Goal: Information Seeking & Learning: Learn about a topic

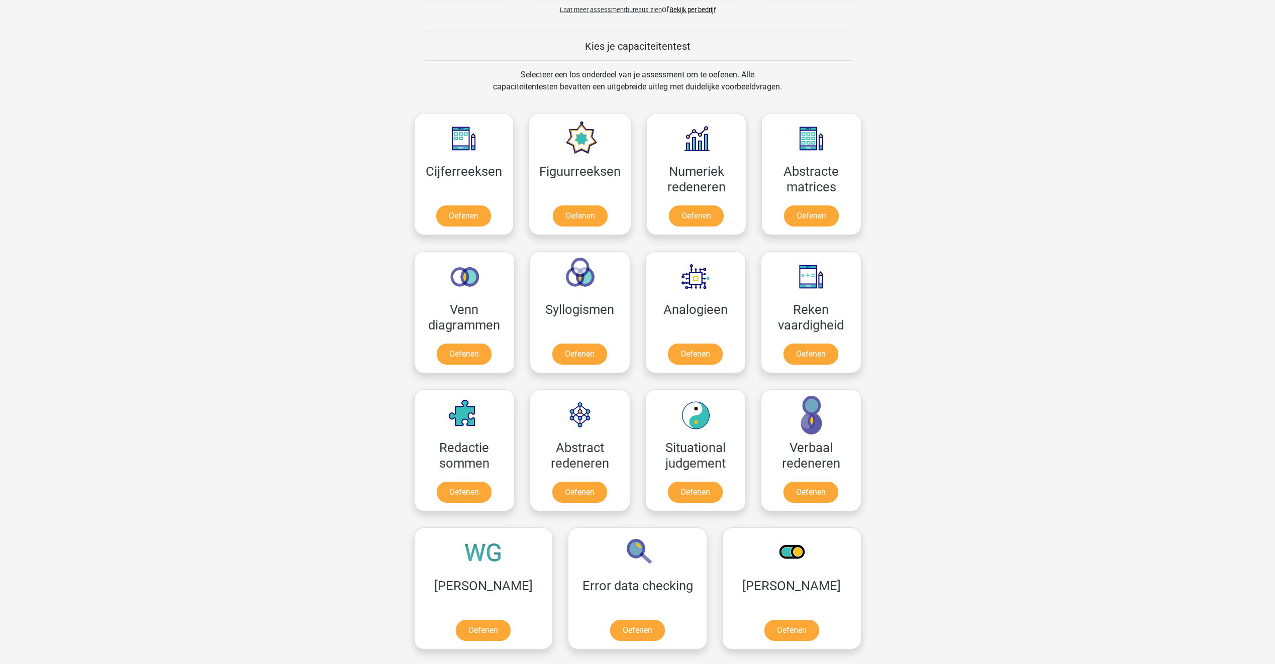
scroll to position [352, 0]
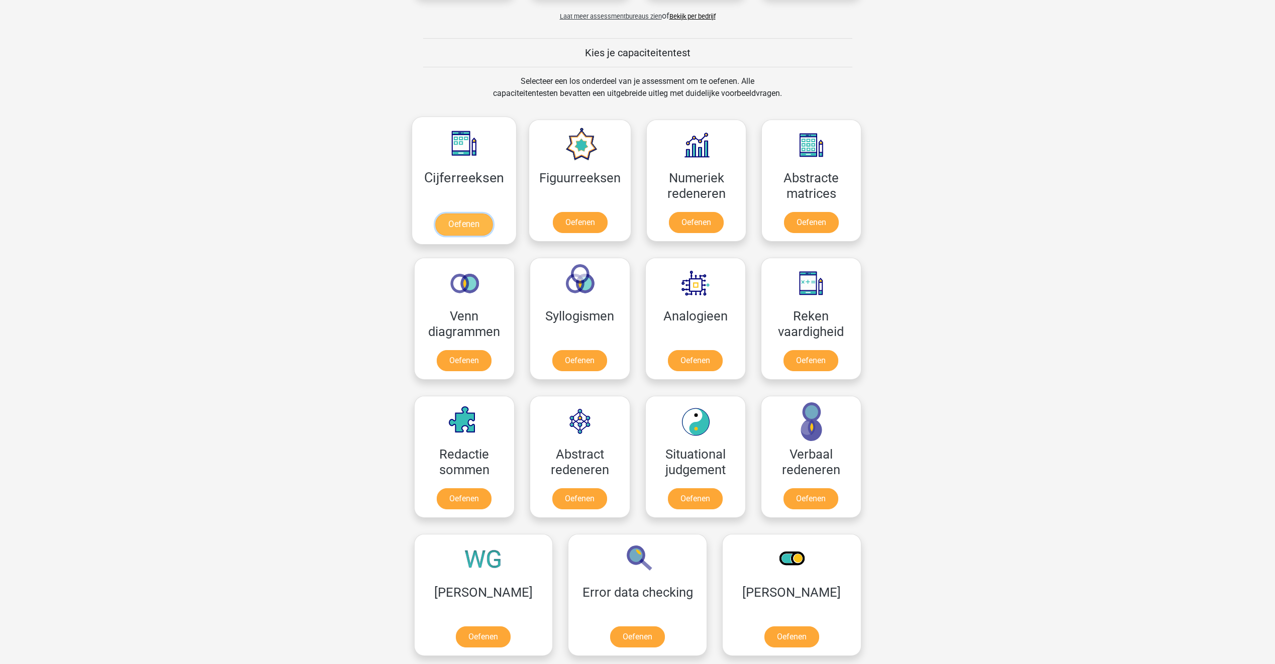
click at [455, 224] on link "Oefenen" at bounding box center [463, 225] width 57 height 22
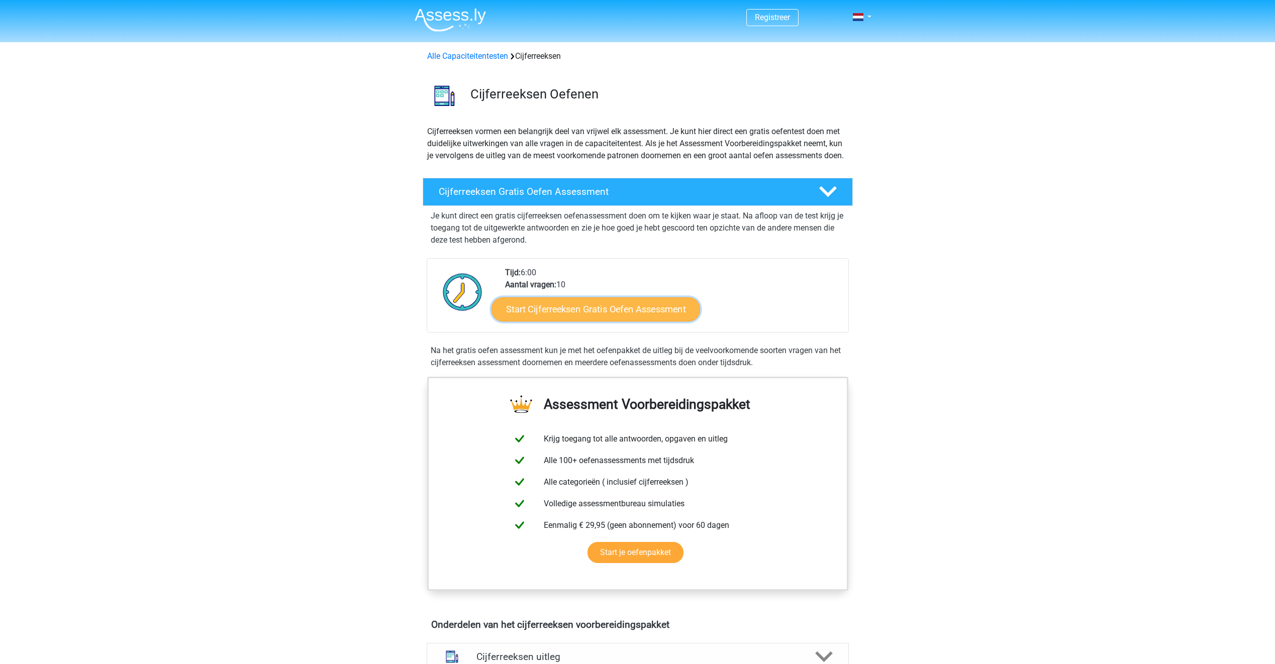
click at [596, 318] on link "Start Cijferreeksen Gratis Oefen Assessment" at bounding box center [595, 309] width 208 height 24
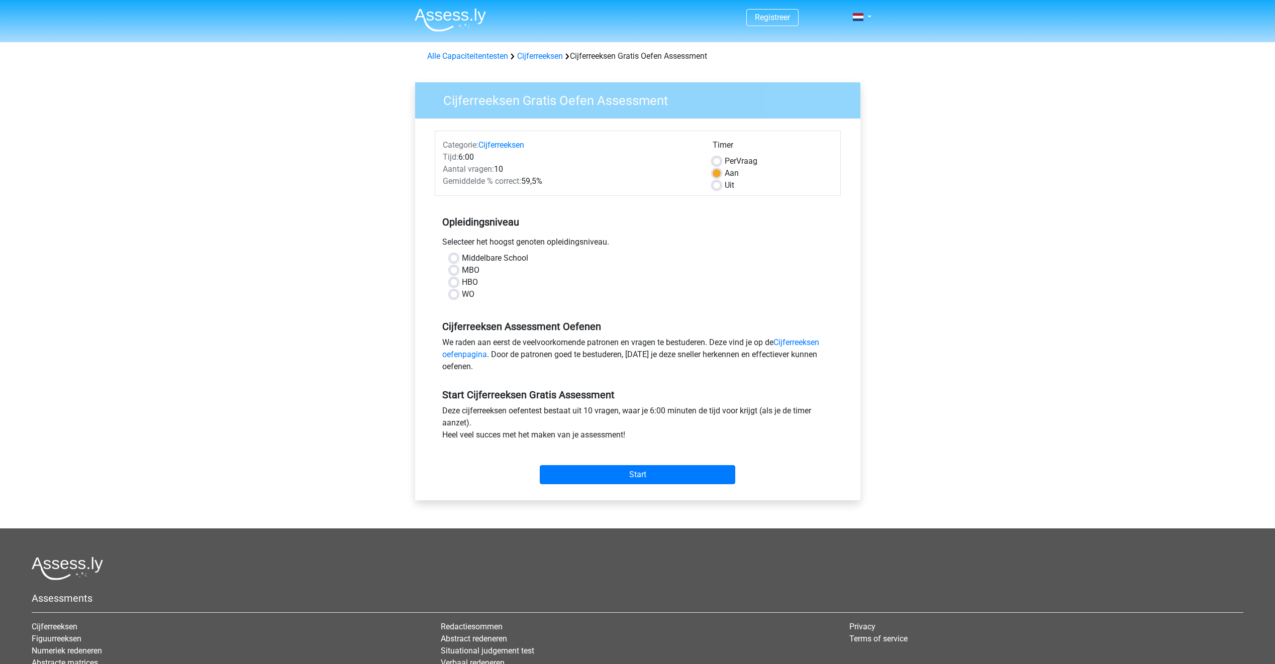
click at [471, 298] on label "WO" at bounding box center [468, 294] width 13 height 12
click at [469, 296] on label "WO" at bounding box center [468, 294] width 13 height 12
click at [458, 296] on input "WO" at bounding box center [454, 293] width 8 height 10
radio input "true"
click at [683, 468] on input "Start" at bounding box center [637, 474] width 195 height 19
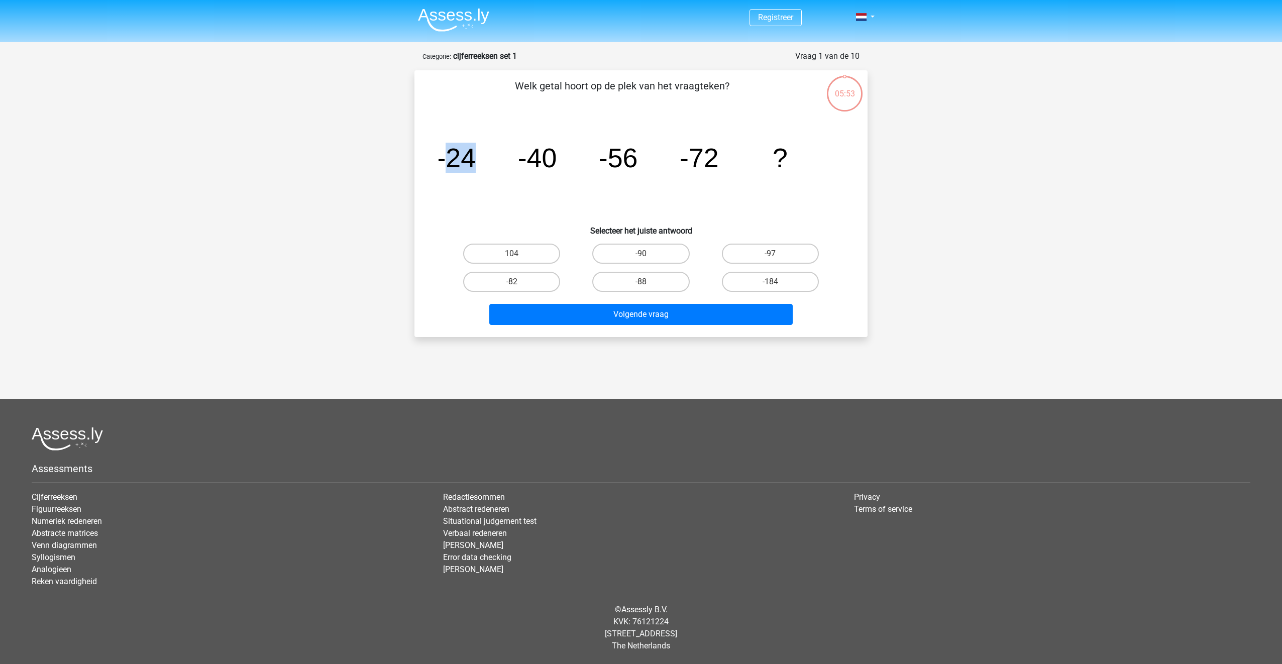
drag, startPoint x: 445, startPoint y: 160, endPoint x: 485, endPoint y: 163, distance: 40.3
click at [485, 163] on icon "image/svg+xml -24 -40 -56 -72 ?" at bounding box center [641, 167] width 405 height 101
drag, startPoint x: 485, startPoint y: 163, endPoint x: 550, endPoint y: 167, distance: 65.0
click at [476, 165] on tspan "-40" at bounding box center [456, 158] width 39 height 30
click at [592, 167] on icon "image/svg+xml -24 -40 -56 -72 ?" at bounding box center [641, 167] width 405 height 101
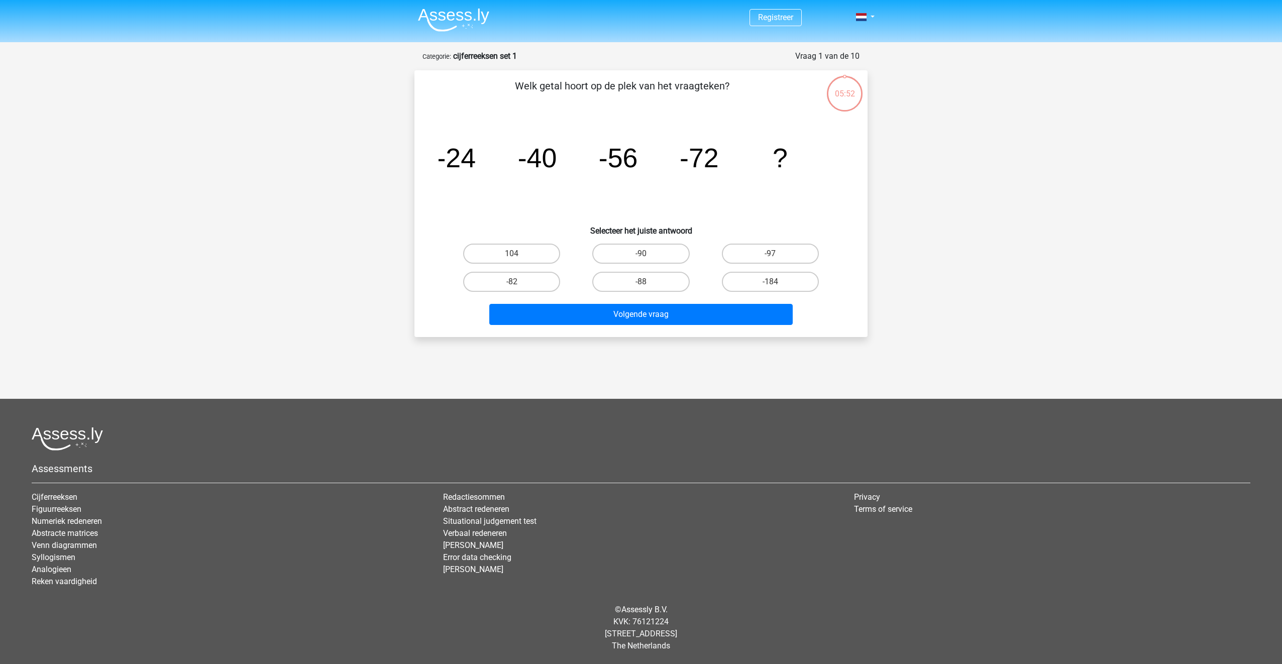
drag, startPoint x: 592, startPoint y: 167, endPoint x: 636, endPoint y: 171, distance: 43.4
click at [476, 171] on tspan "-56" at bounding box center [456, 158] width 39 height 30
drag, startPoint x: 636, startPoint y: 171, endPoint x: 717, endPoint y: 165, distance: 81.7
click at [476, 165] on tspan "-72" at bounding box center [456, 158] width 39 height 30
click at [656, 285] on label "-88" at bounding box center [640, 282] width 97 height 20
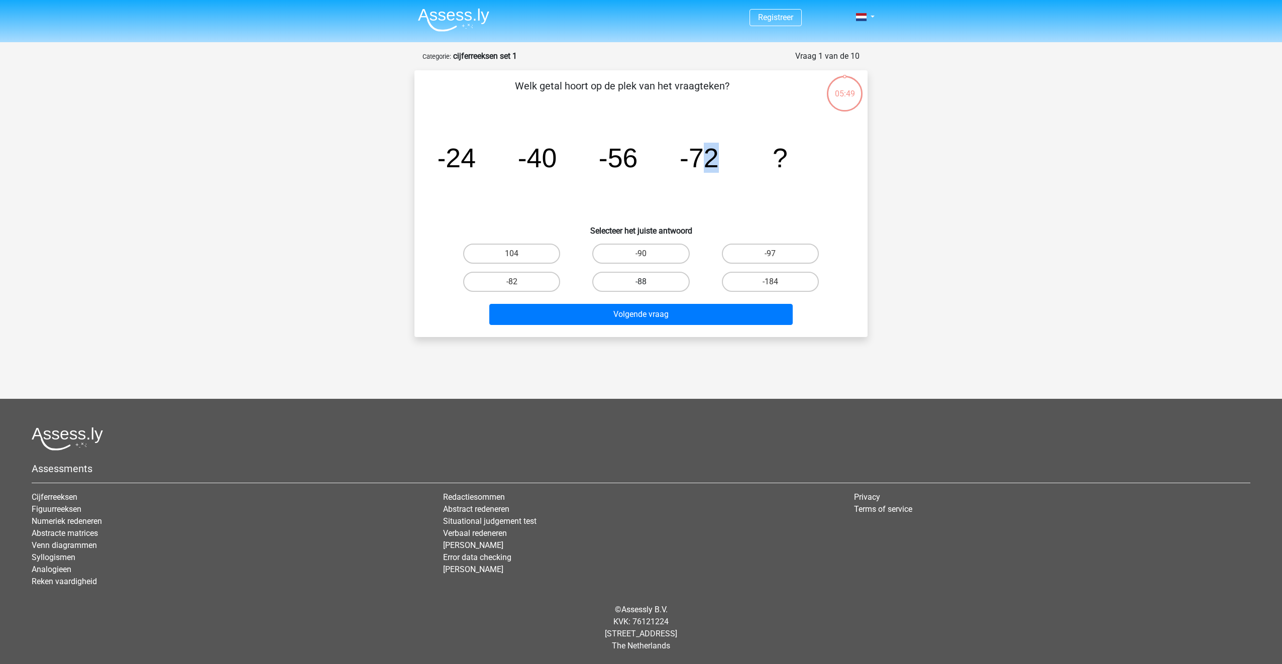
click at [648, 285] on input "-88" at bounding box center [644, 285] width 7 height 7
radio input "true"
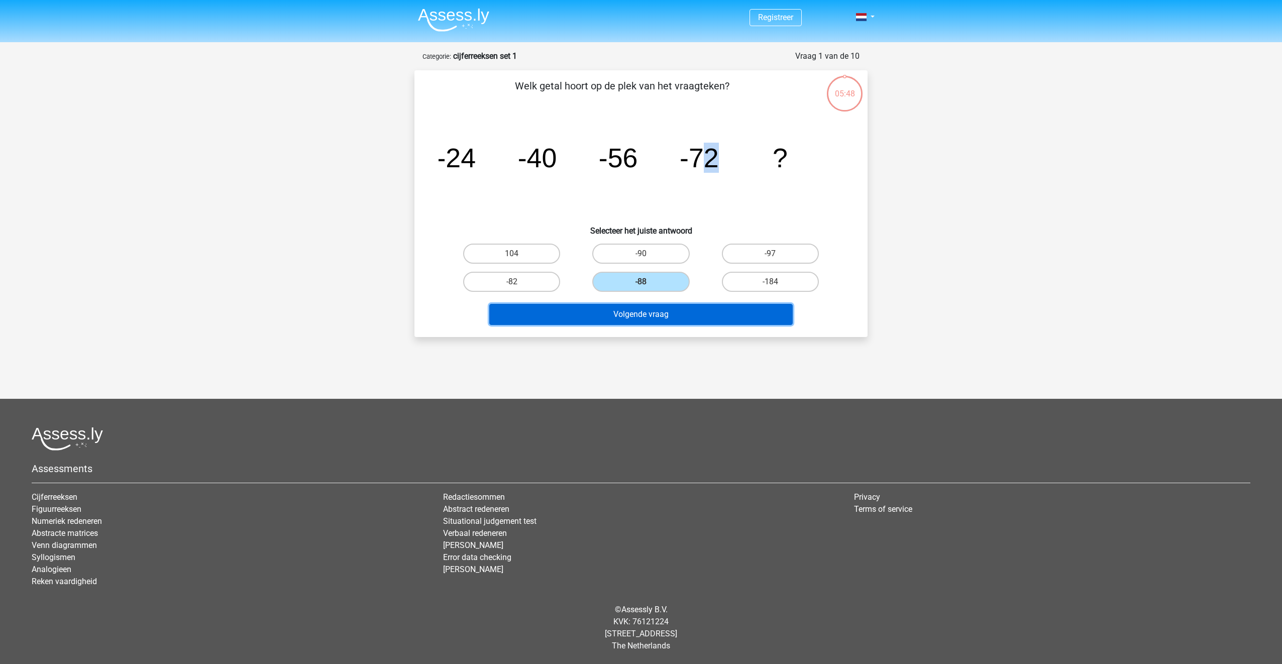
click at [606, 321] on button "Volgende vraag" at bounding box center [641, 314] width 304 height 21
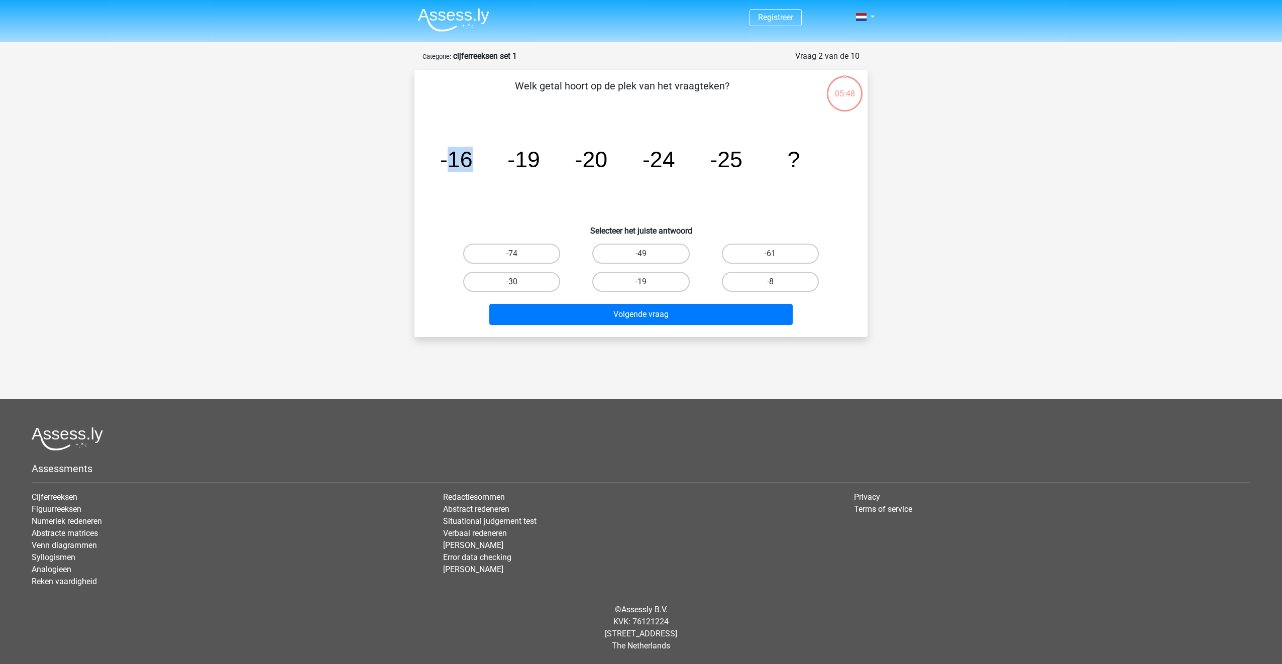
drag, startPoint x: 449, startPoint y: 163, endPoint x: 490, endPoint y: 163, distance: 41.2
click at [490, 163] on icon "image/svg+xml -16 -19 -20 -24 -25 ?" at bounding box center [641, 167] width 405 height 101
drag, startPoint x: 490, startPoint y: 163, endPoint x: 542, endPoint y: 165, distance: 51.8
click at [542, 165] on icon "image/svg+xml -16 -19 -20 -24 -25 ?" at bounding box center [641, 167] width 405 height 101
drag, startPoint x: 542, startPoint y: 165, endPoint x: 540, endPoint y: 181, distance: 15.7
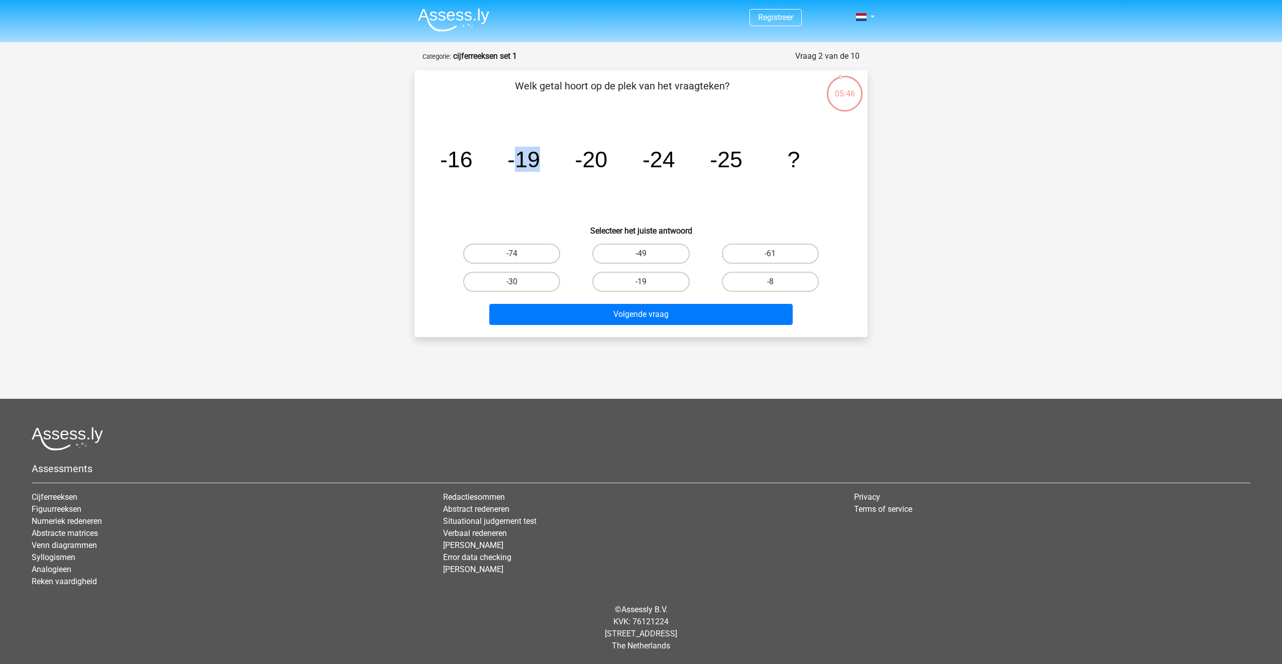
click at [540, 181] on icon "image/svg+xml -16 -19 -20 -24 -25 ?" at bounding box center [641, 167] width 405 height 101
drag, startPoint x: 460, startPoint y: 156, endPoint x: 486, endPoint y: 158, distance: 26.2
click at [486, 158] on icon "image/svg+xml -16 -19 -20 -24 -25 ?" at bounding box center [641, 167] width 405 height 101
drag, startPoint x: 486, startPoint y: 158, endPoint x: 534, endPoint y: 159, distance: 47.2
click at [473, 159] on tspan "-19" at bounding box center [456, 159] width 33 height 25
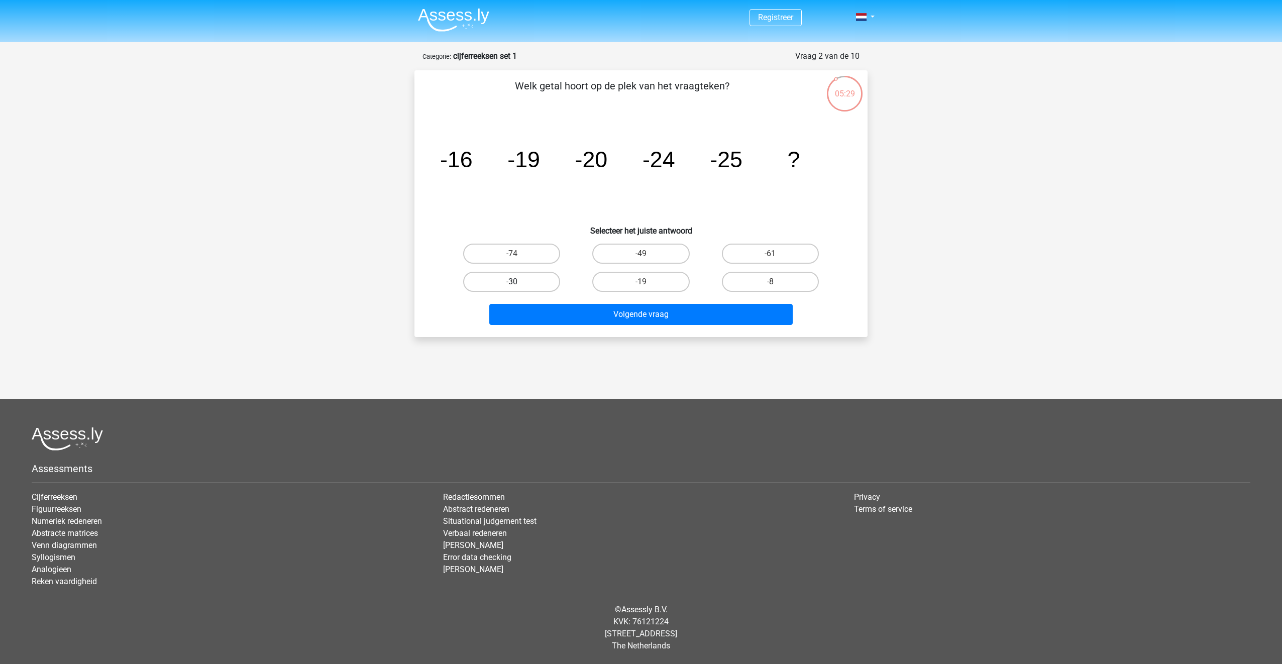
click at [528, 284] on label "-30" at bounding box center [511, 282] width 97 height 20
click at [518, 284] on input "-30" at bounding box center [515, 285] width 7 height 7
radio input "true"
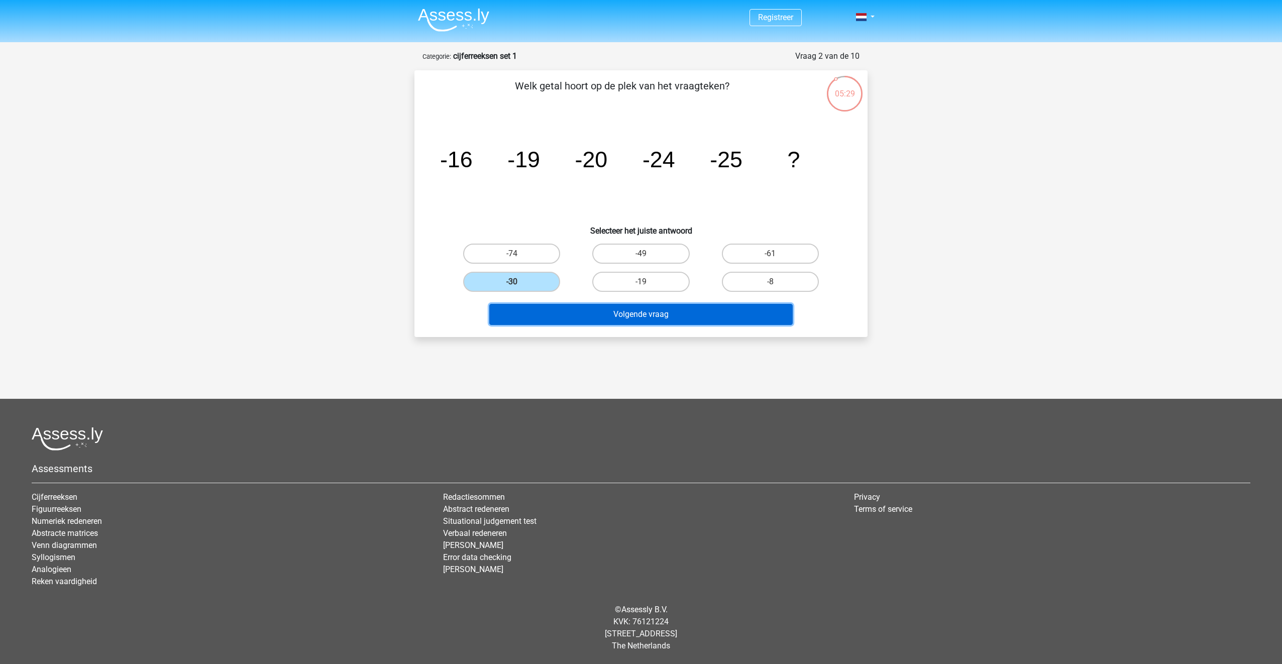
click at [602, 319] on button "Volgende vraag" at bounding box center [641, 314] width 304 height 21
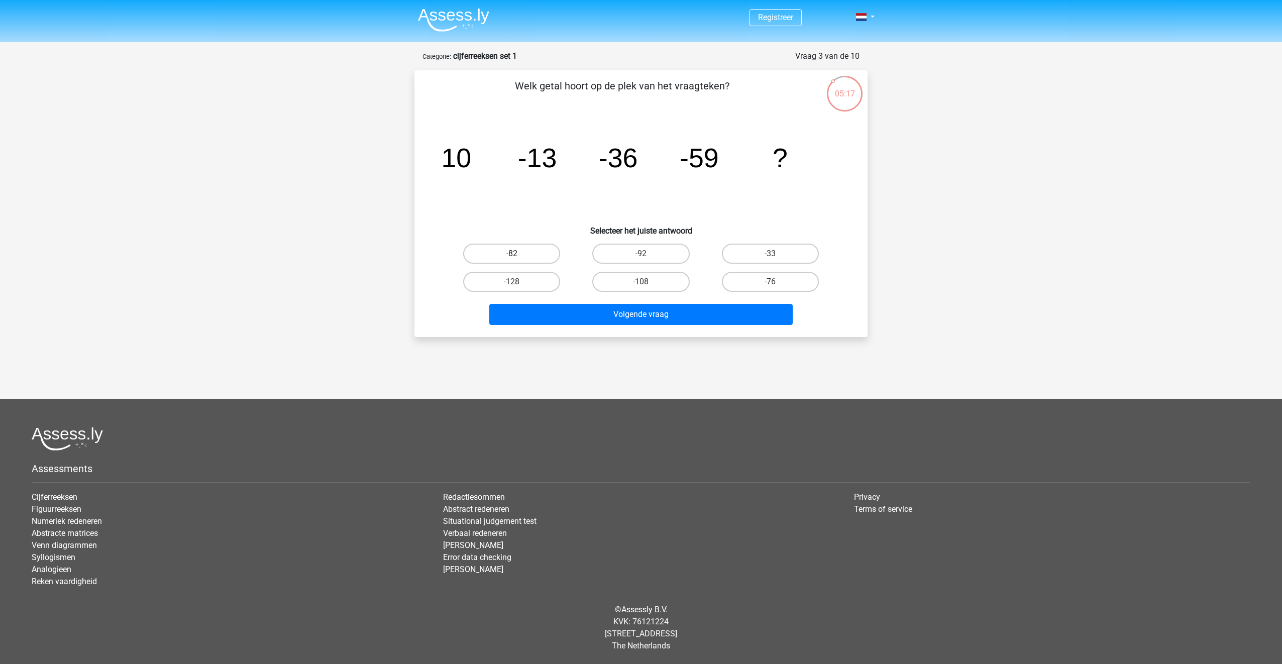
click at [548, 256] on label "-82" at bounding box center [511, 254] width 97 height 20
click at [518, 256] on input "-82" at bounding box center [515, 257] width 7 height 7
radio input "true"
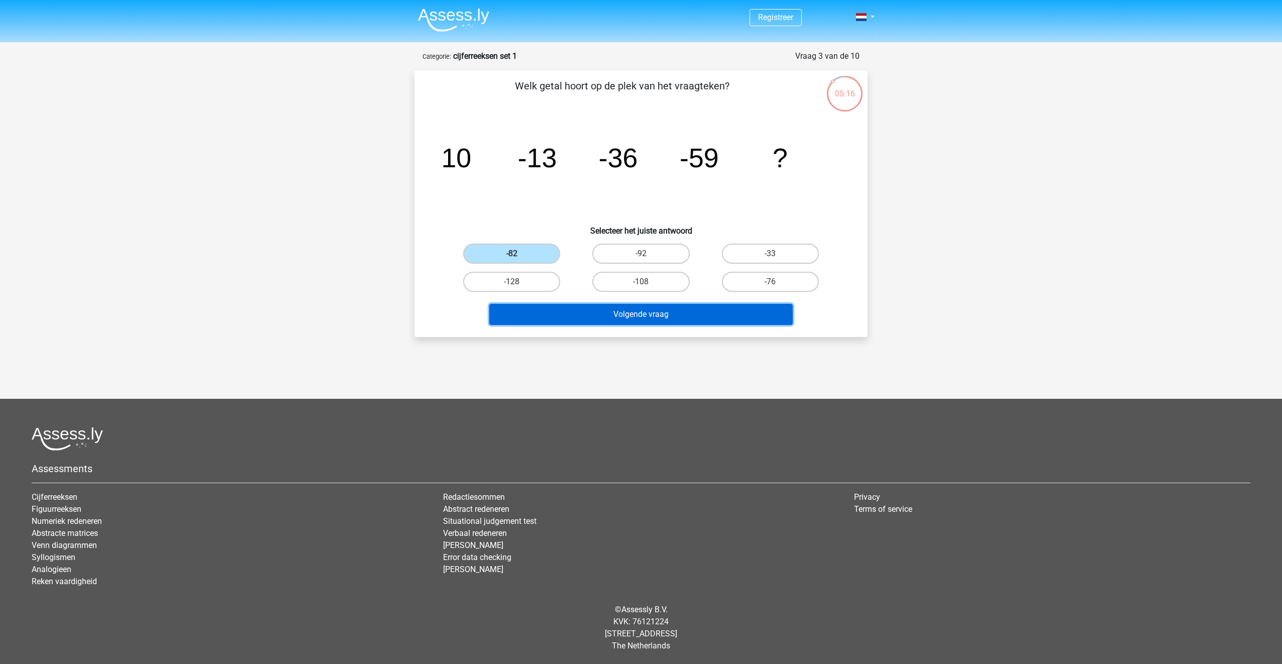
click at [602, 320] on button "Volgende vraag" at bounding box center [641, 314] width 304 height 21
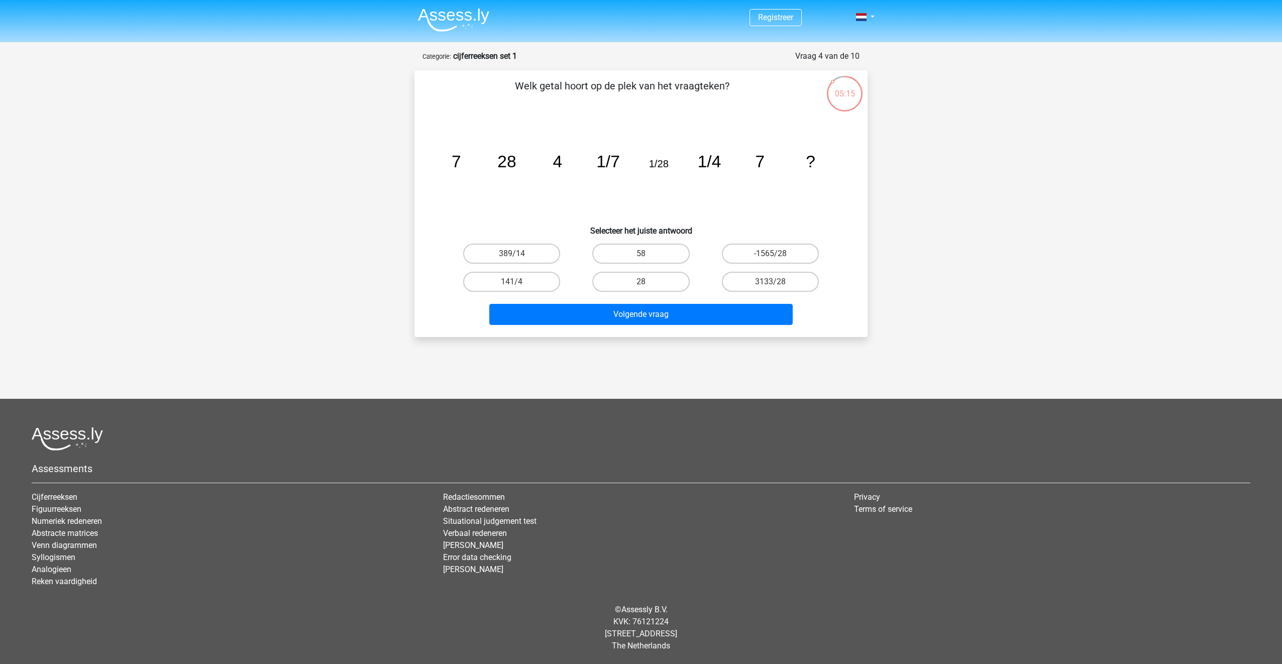
drag, startPoint x: 445, startPoint y: 158, endPoint x: 553, endPoint y: 158, distance: 108.0
click at [553, 158] on icon "image/svg+xml 7 28 4 1/7 1/28 1/4 7 ?" at bounding box center [641, 167] width 405 height 101
drag, startPoint x: 553, startPoint y: 158, endPoint x: 540, endPoint y: 166, distance: 15.3
click at [540, 166] on icon "image/svg+xml 7 28 4 1/7 1/28 1/4 7 ?" at bounding box center [641, 167] width 405 height 101
click at [652, 284] on label "28" at bounding box center [640, 282] width 97 height 20
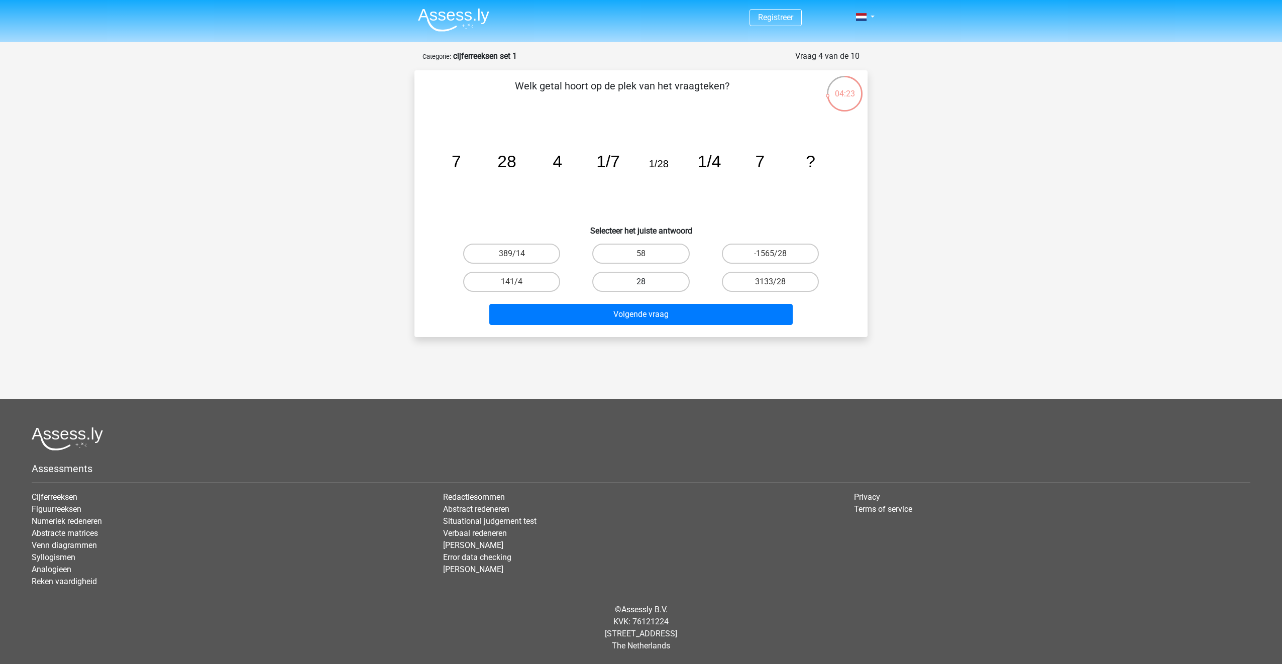
click at [648, 284] on input "28" at bounding box center [644, 285] width 7 height 7
radio input "true"
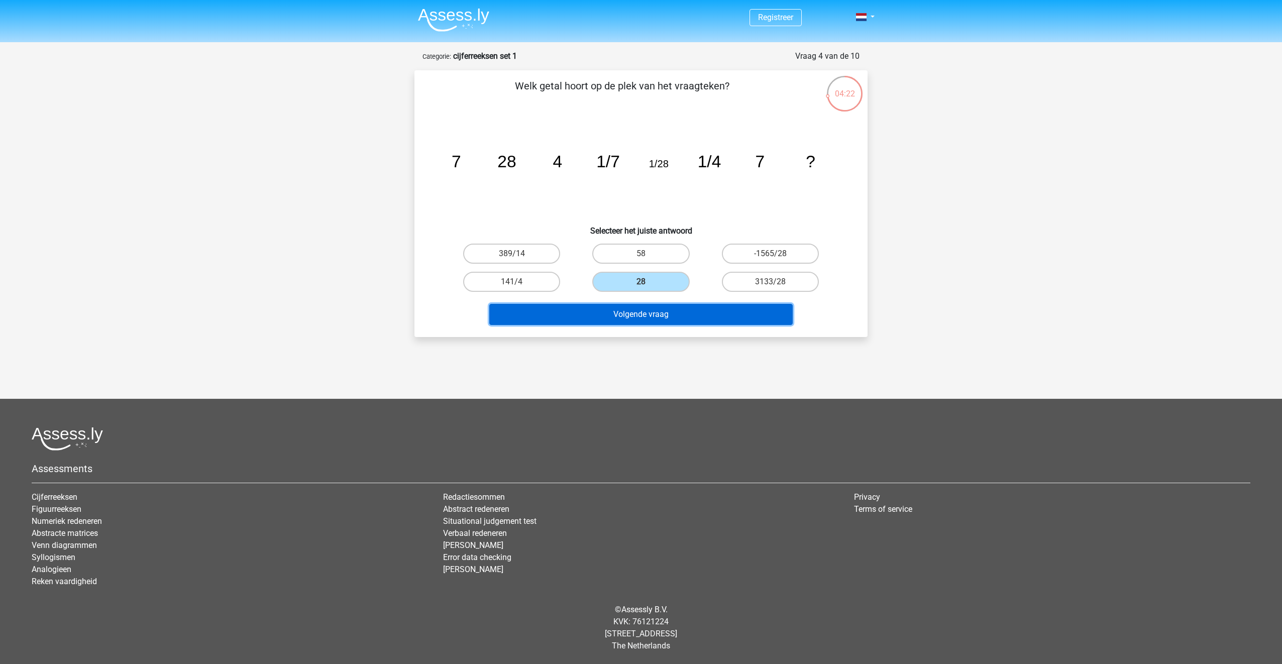
click at [658, 316] on button "Volgende vraag" at bounding box center [641, 314] width 304 height 21
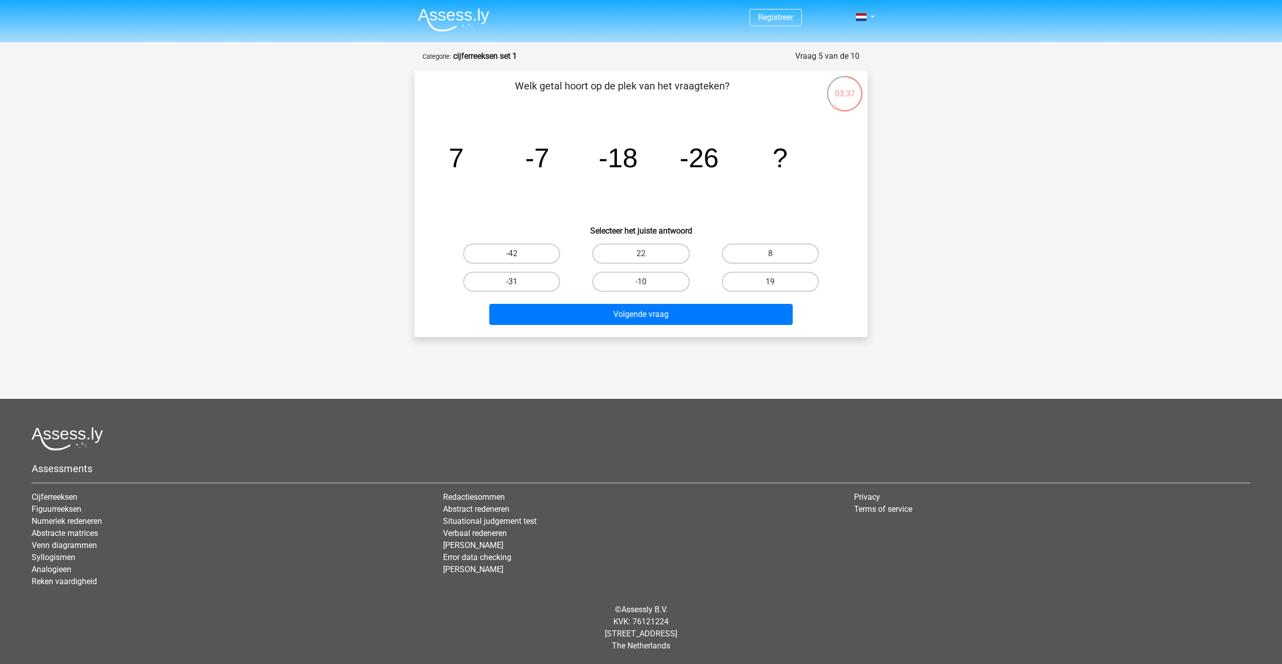
click at [525, 273] on label "-31" at bounding box center [511, 282] width 97 height 20
click at [518, 282] on input "-31" at bounding box center [515, 285] width 7 height 7
radio input "true"
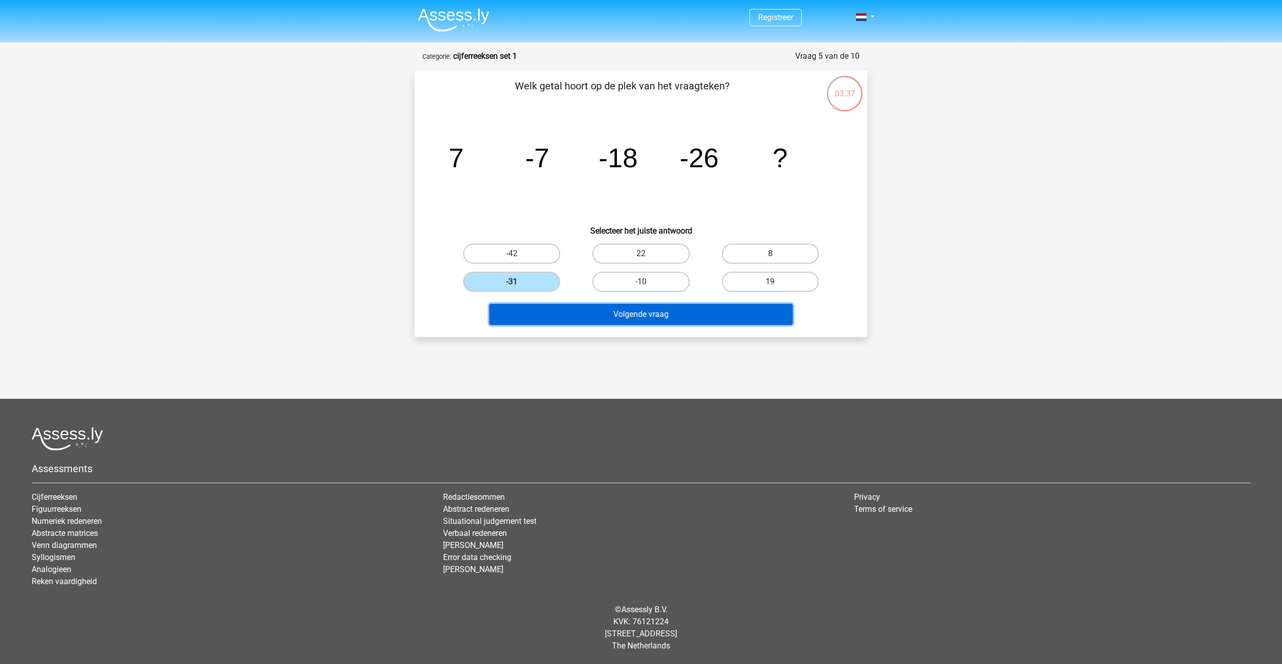
click at [558, 313] on button "Volgende vraag" at bounding box center [641, 314] width 304 height 21
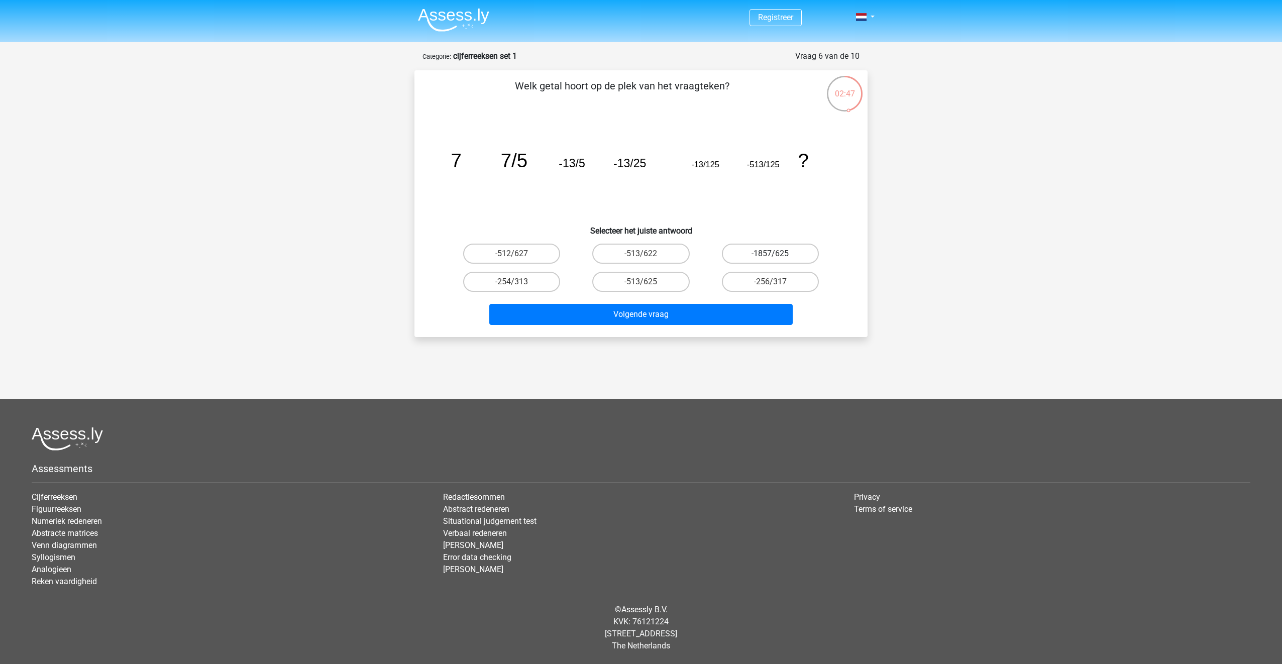
click at [741, 254] on label "-1857/625" at bounding box center [770, 254] width 97 height 20
click at [770, 254] on input "-1857/625" at bounding box center [773, 257] width 7 height 7
radio input "true"
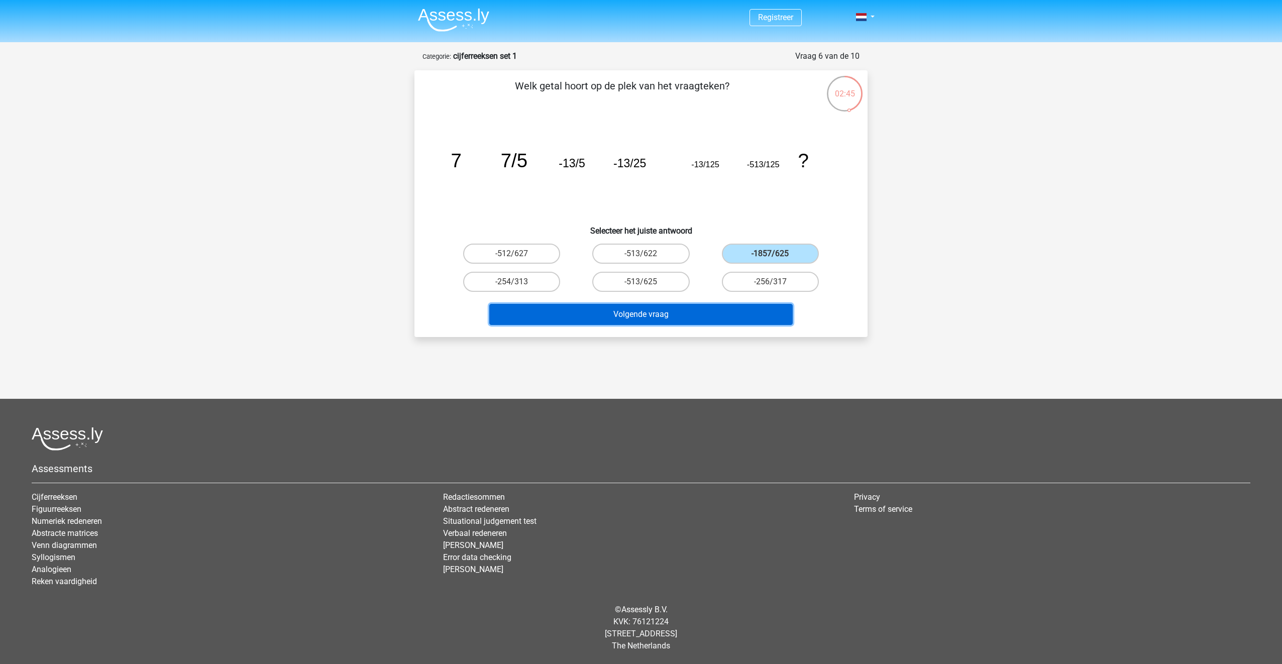
click at [689, 308] on button "Volgende vraag" at bounding box center [641, 314] width 304 height 21
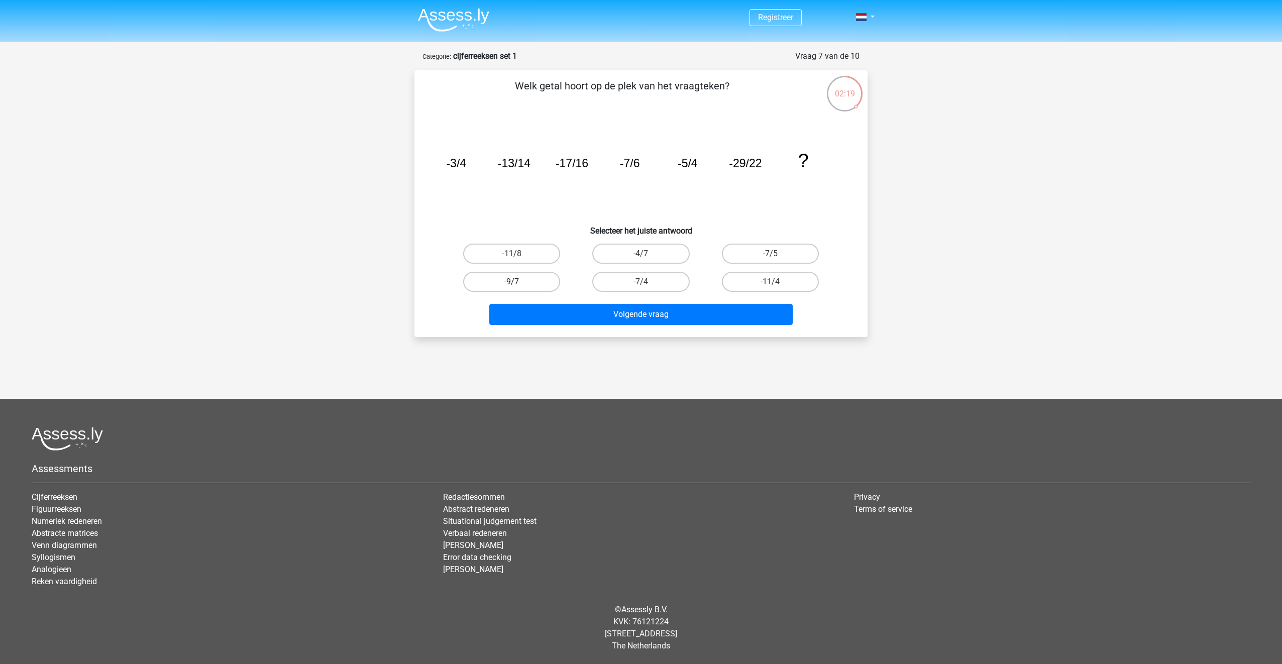
click at [512, 279] on label "-9/7" at bounding box center [511, 282] width 97 height 20
click at [512, 282] on input "-9/7" at bounding box center [515, 285] width 7 height 7
radio input "true"
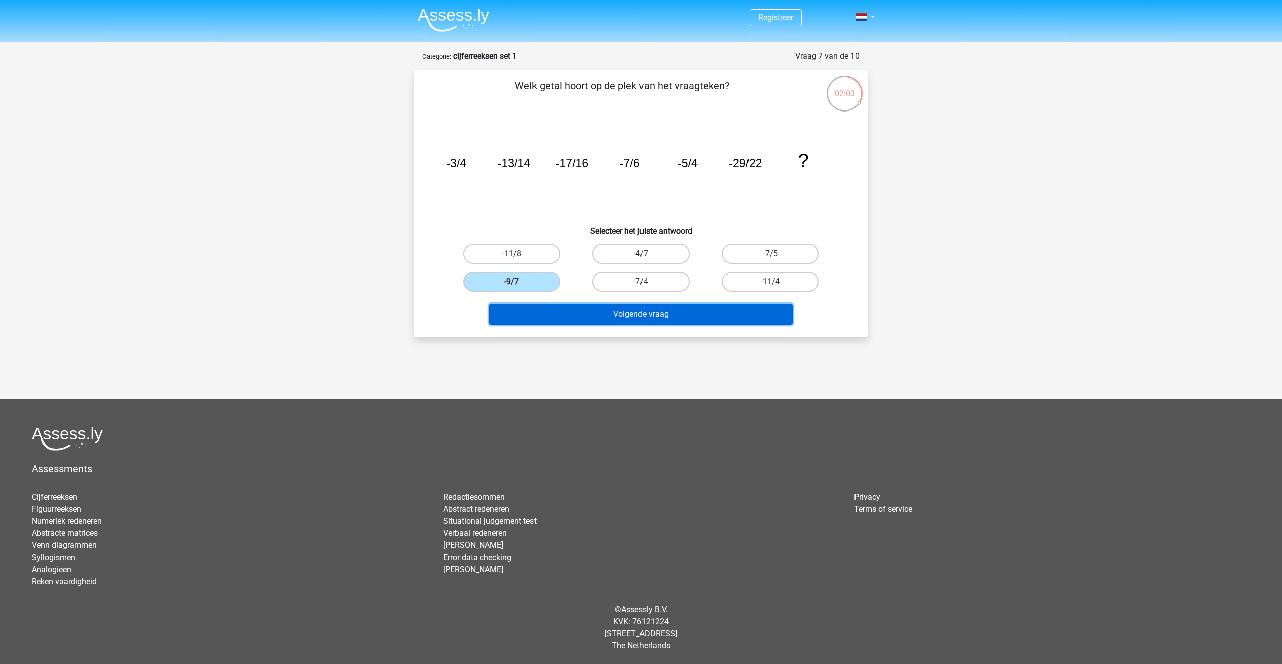
click at [542, 313] on button "Volgende vraag" at bounding box center [641, 314] width 304 height 21
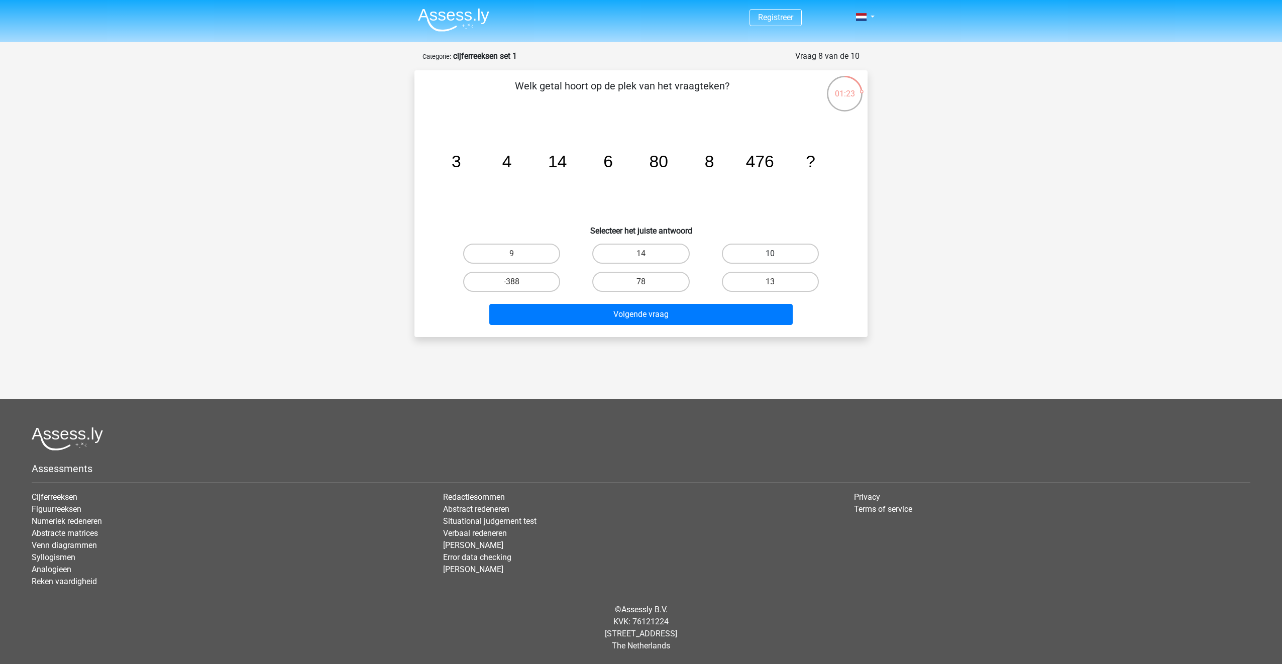
click at [750, 255] on label "10" at bounding box center [770, 254] width 97 height 20
click at [770, 255] on input "10" at bounding box center [773, 257] width 7 height 7
radio input "true"
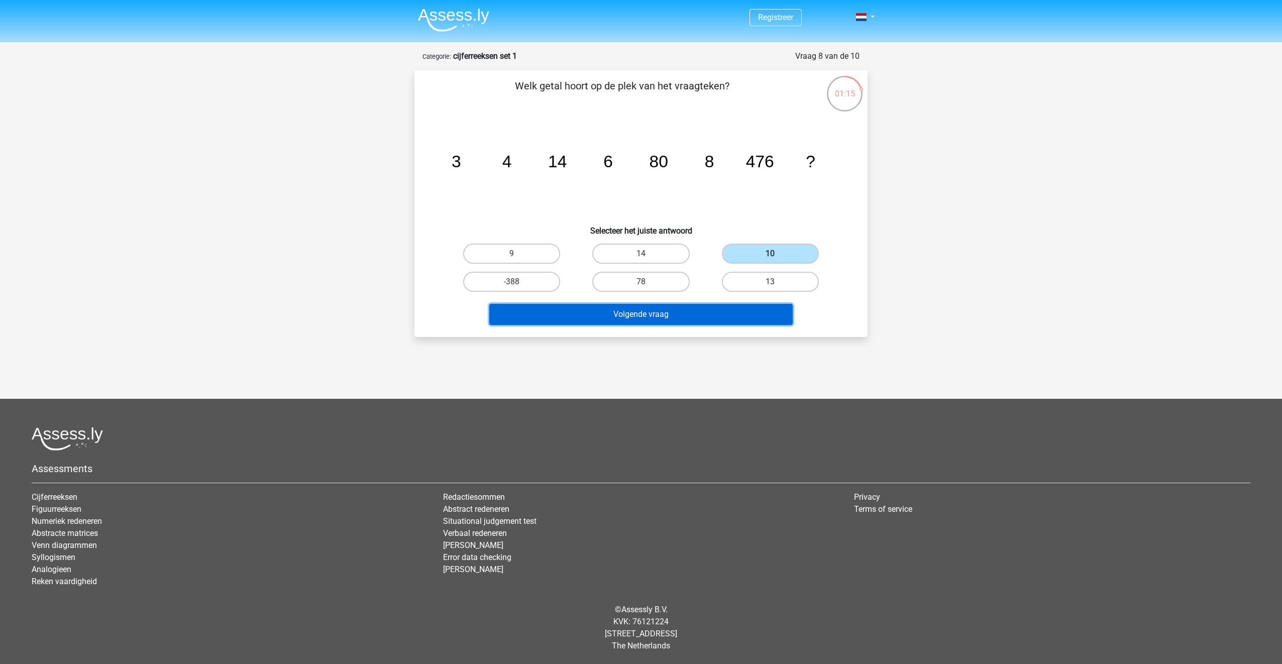
click at [647, 309] on button "Volgende vraag" at bounding box center [641, 314] width 304 height 21
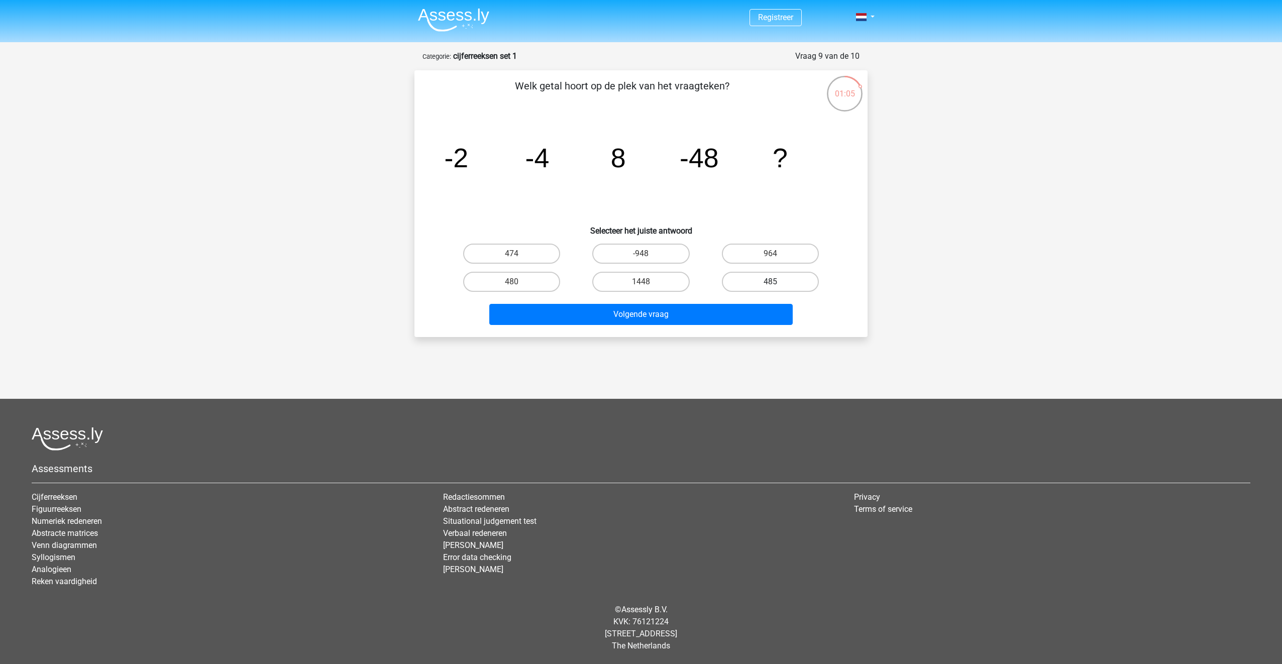
drag, startPoint x: 793, startPoint y: 257, endPoint x: 779, endPoint y: 281, distance: 27.7
click at [793, 255] on label "964" at bounding box center [770, 254] width 97 height 20
click at [777, 255] on input "964" at bounding box center [773, 257] width 7 height 7
radio input "true"
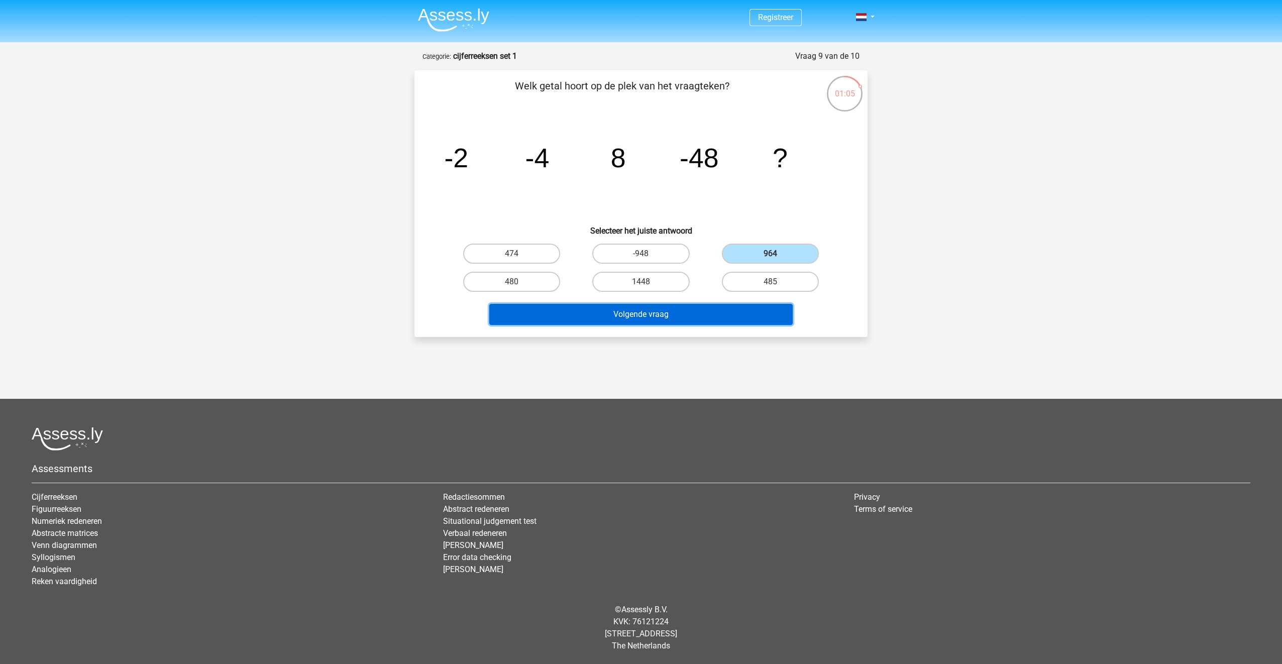
click at [749, 318] on button "Volgende vraag" at bounding box center [641, 314] width 304 height 21
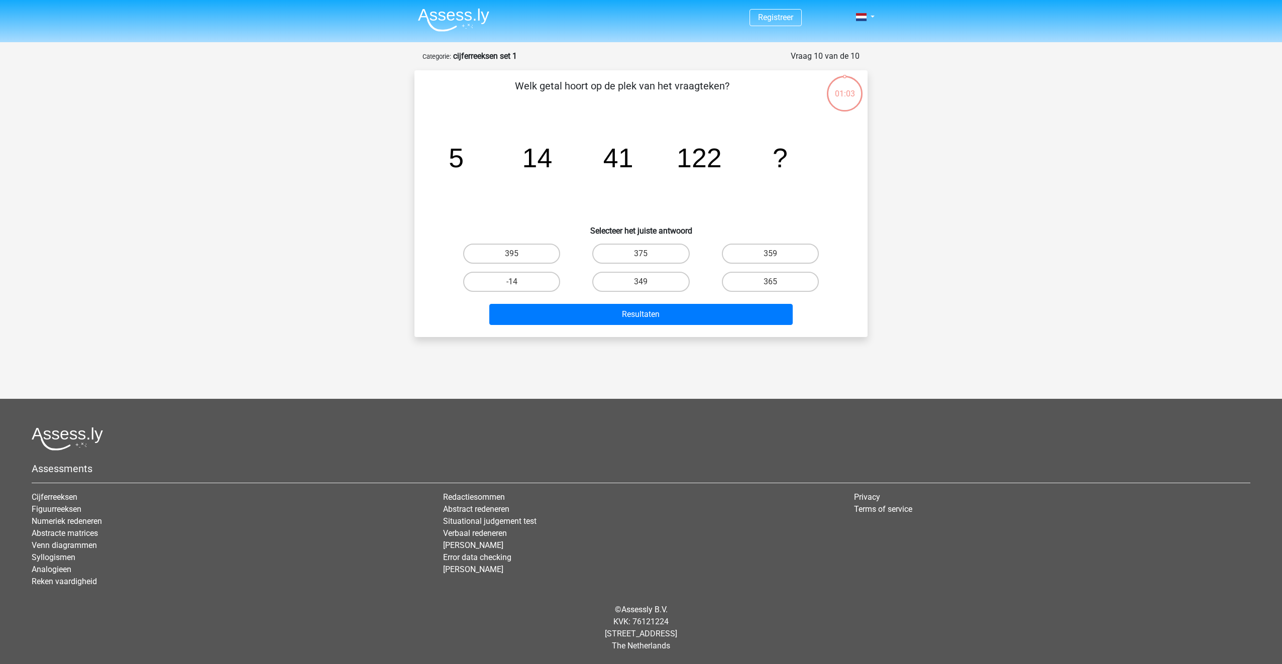
click at [659, 264] on div "375" at bounding box center [640, 254] width 129 height 28
click at [663, 253] on label "375" at bounding box center [640, 254] width 97 height 20
click at [648, 254] on input "375" at bounding box center [644, 257] width 7 height 7
radio input "true"
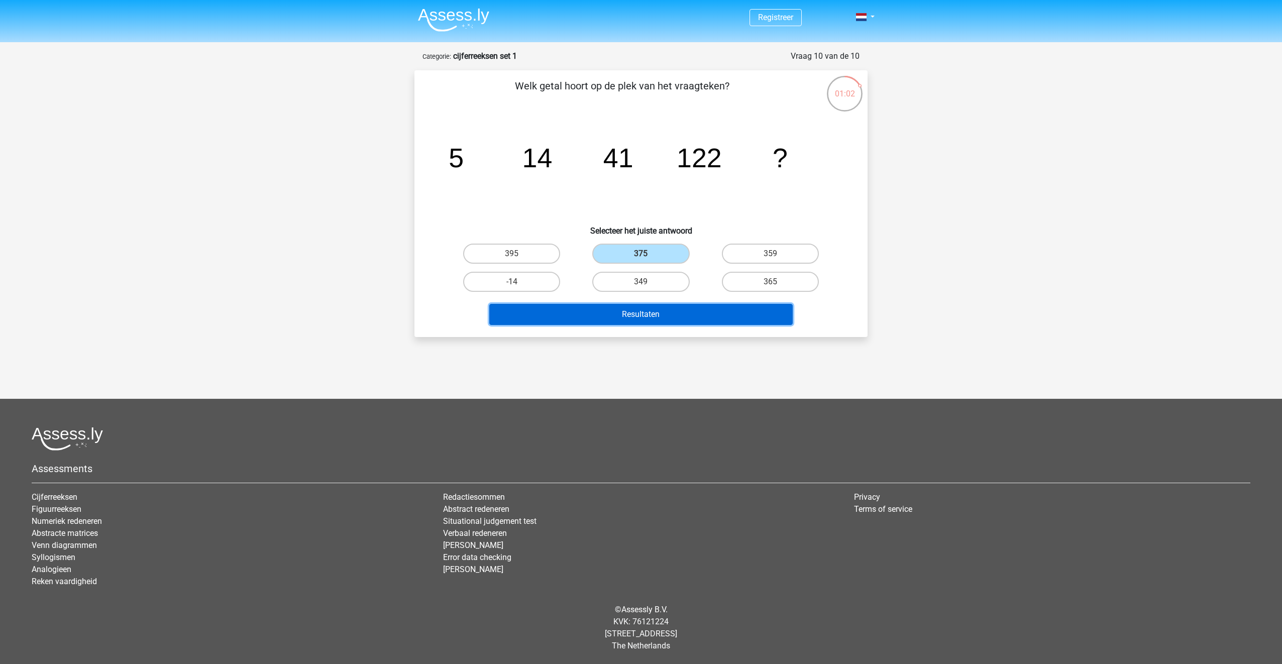
click at [648, 316] on button "Resultaten" at bounding box center [641, 314] width 304 height 21
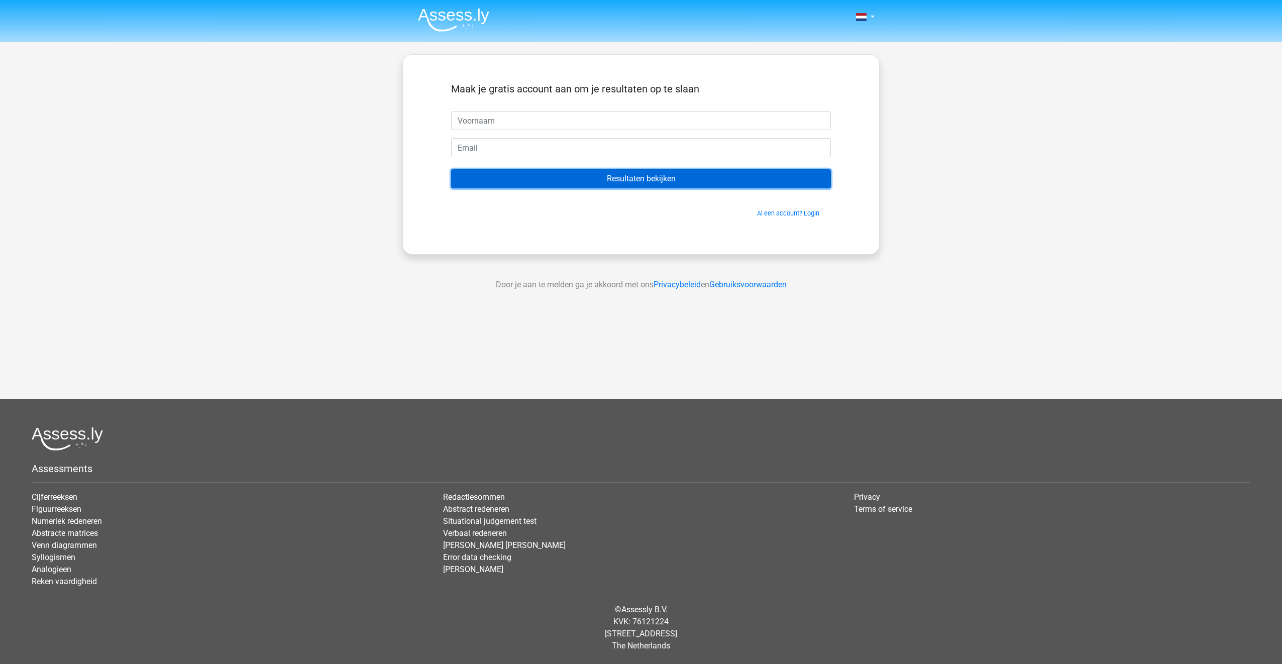
click at [630, 186] on input "Resultaten bekijken" at bounding box center [641, 178] width 380 height 19
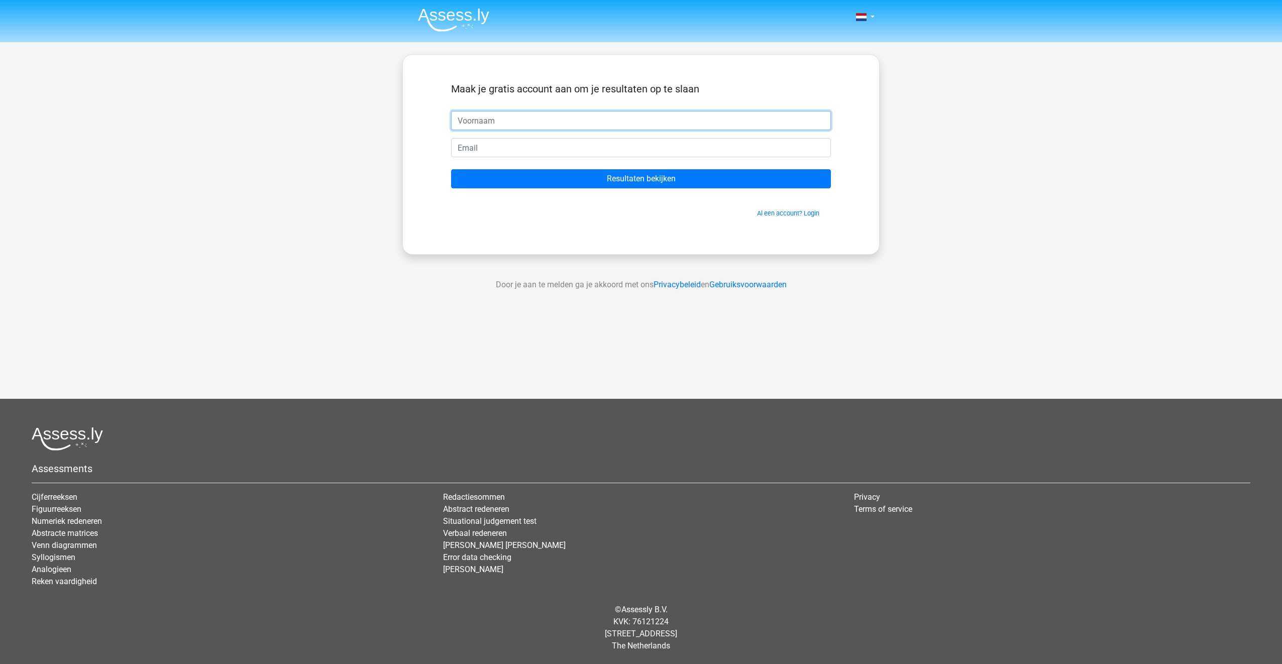
click at [532, 124] on input "text" at bounding box center [641, 120] width 380 height 19
type input "[PERSON_NAME]"
click at [451, 169] on input "Resultaten bekijken" at bounding box center [641, 178] width 380 height 19
type input "[EMAIL_ADDRESS][DOMAIN_NAME]"
click at [451, 169] on input "Resultaten bekijken" at bounding box center [641, 178] width 380 height 19
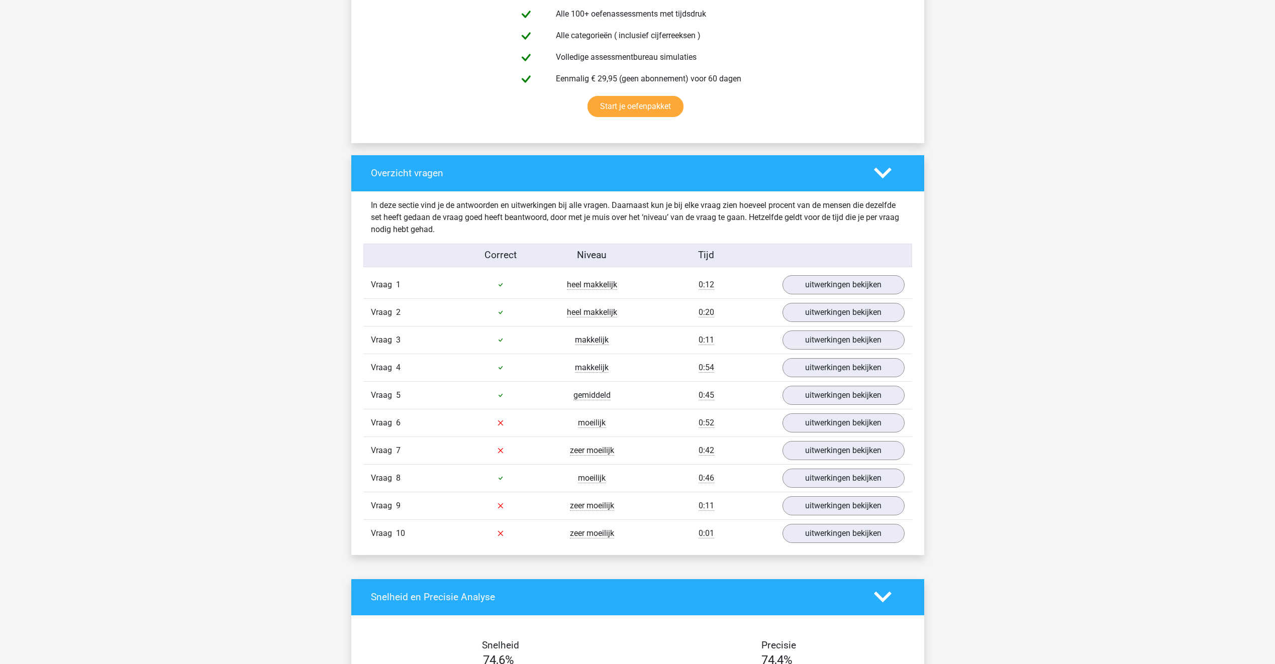
scroll to position [603, 0]
click at [824, 429] on link "uitwerkingen bekijken" at bounding box center [843, 422] width 140 height 22
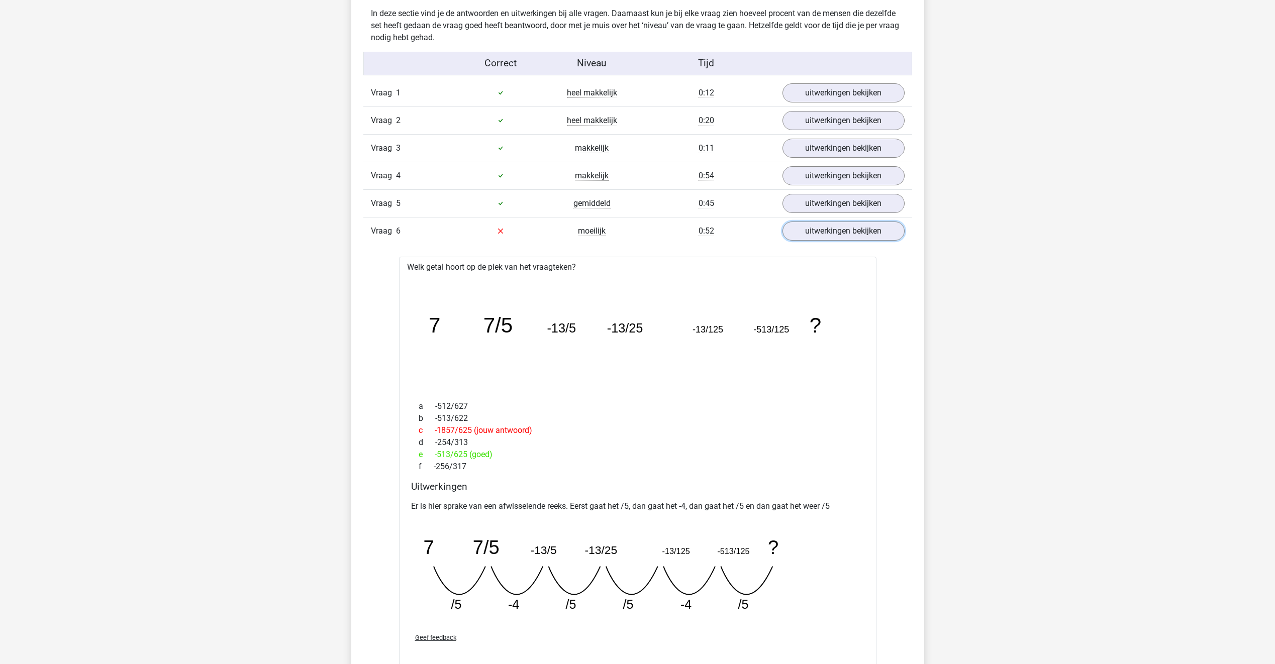
scroll to position [904, 0]
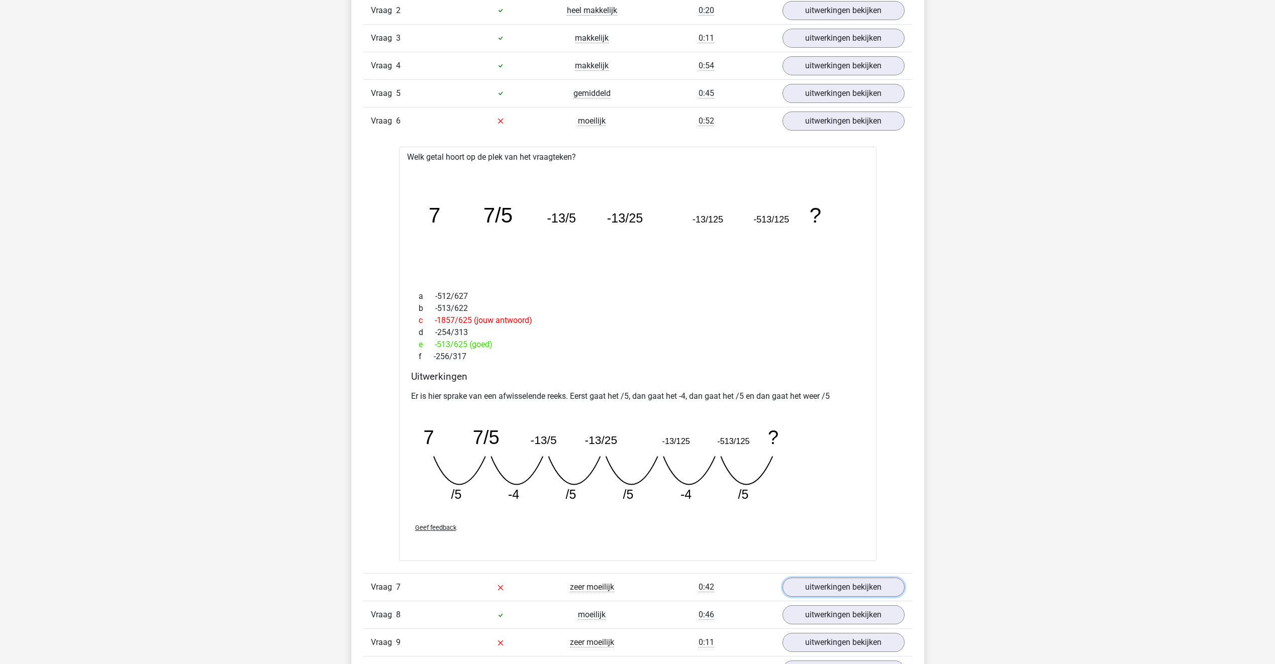
drag, startPoint x: 805, startPoint y: 584, endPoint x: 776, endPoint y: 555, distance: 41.6
click at [805, 584] on link "uitwerkingen bekijken" at bounding box center [843, 587] width 122 height 19
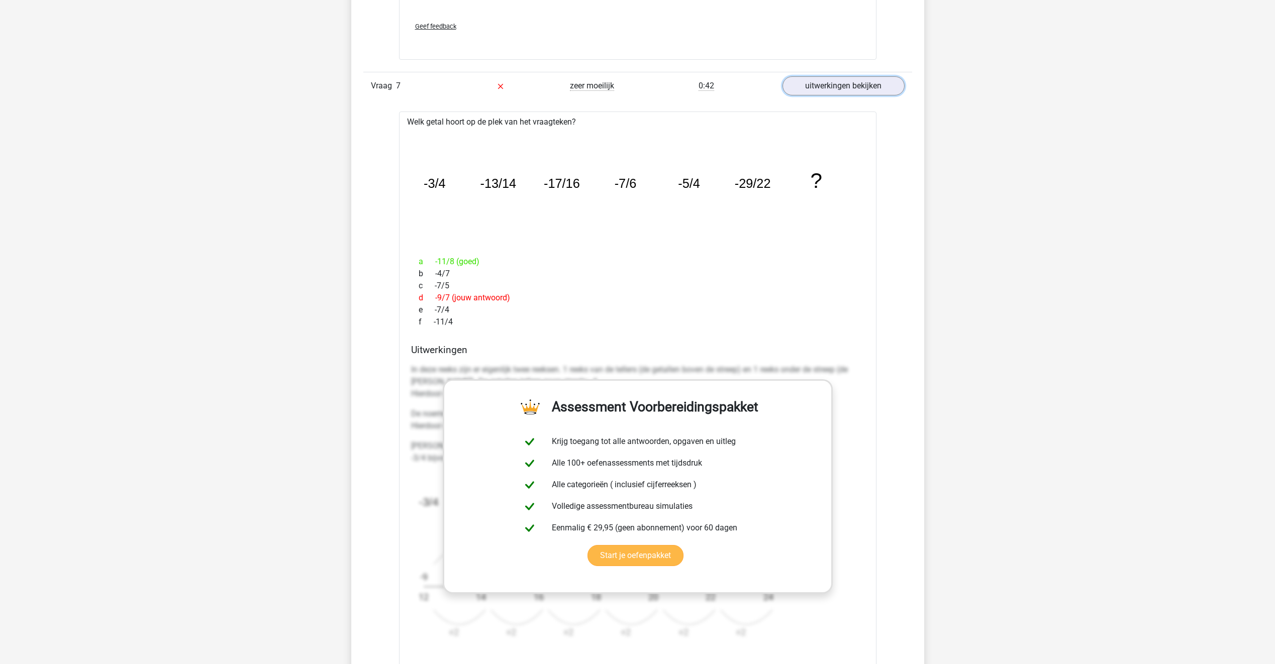
scroll to position [1407, 0]
click at [395, 443] on div "Vraag 1 heel makkelijk 0:12 uitwerkingen bekijken Welk getal hoort op de plek v…" at bounding box center [638, 134] width 534 height 1334
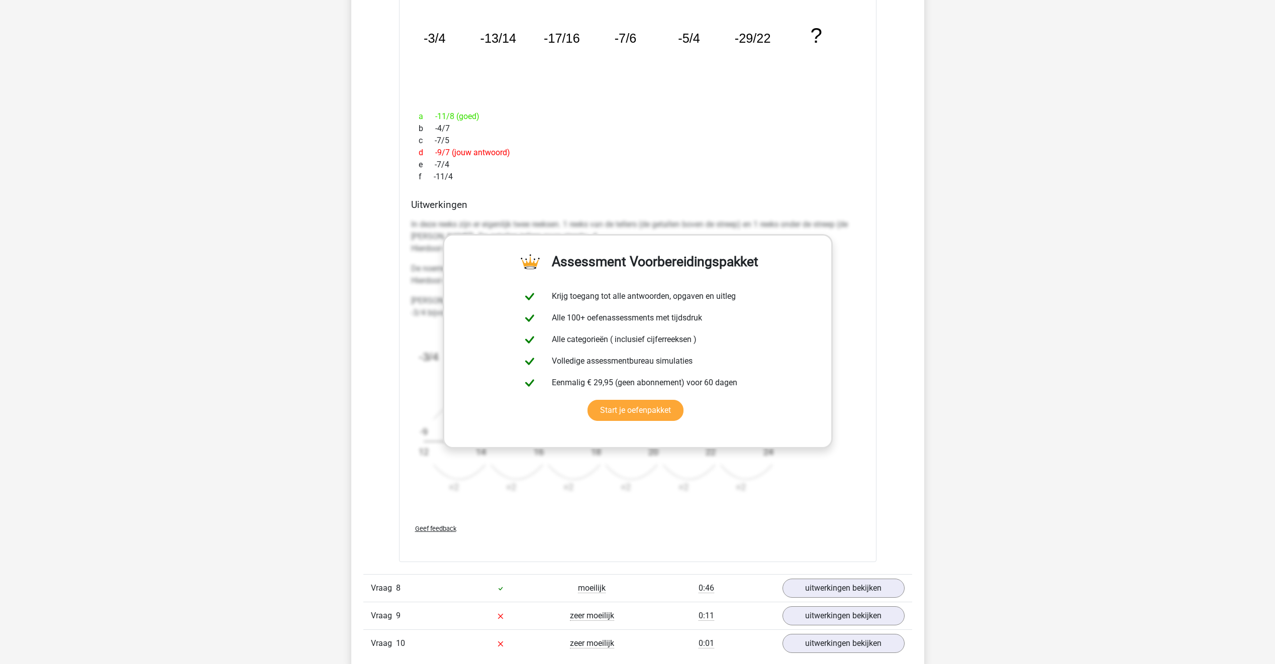
scroll to position [1708, 0]
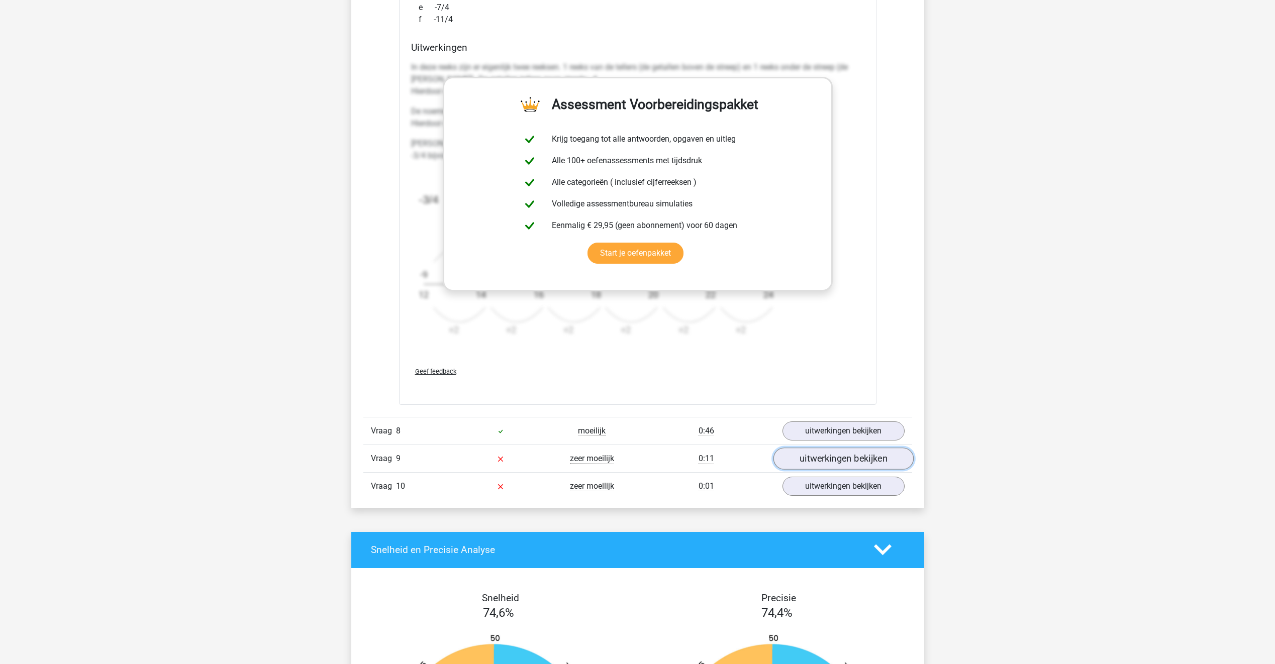
click at [824, 455] on link "uitwerkingen bekijken" at bounding box center [843, 459] width 140 height 22
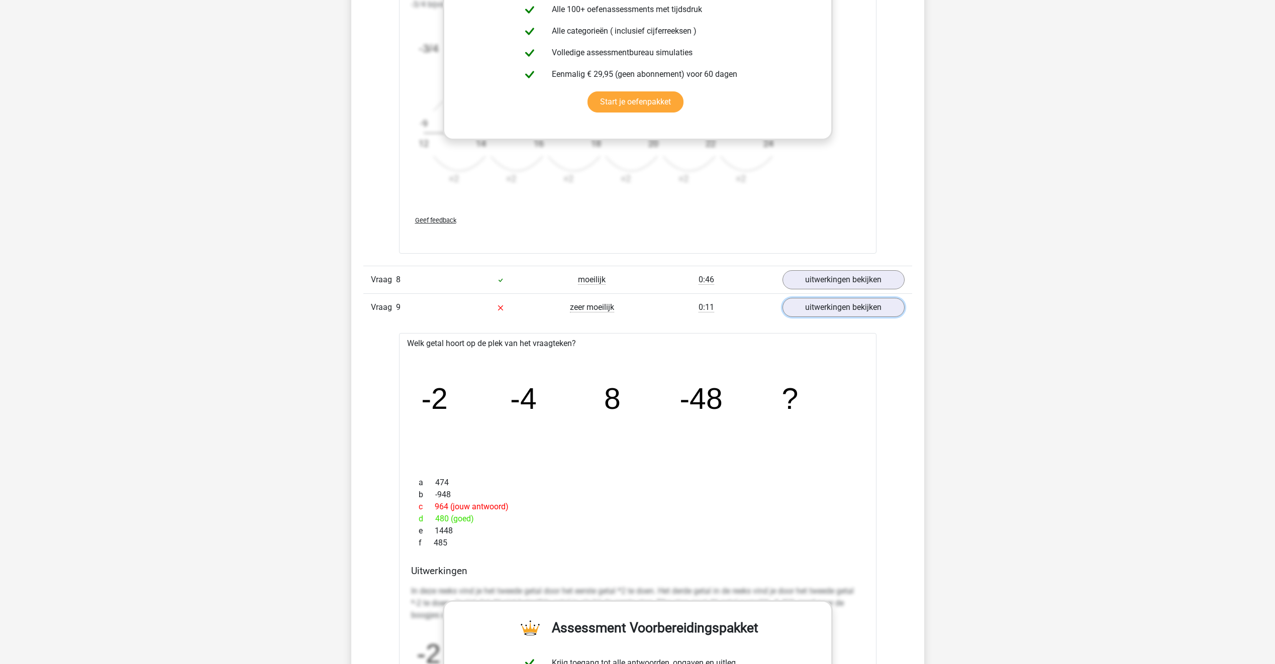
scroll to position [2010, 0]
